Goal: Transaction & Acquisition: Purchase product/service

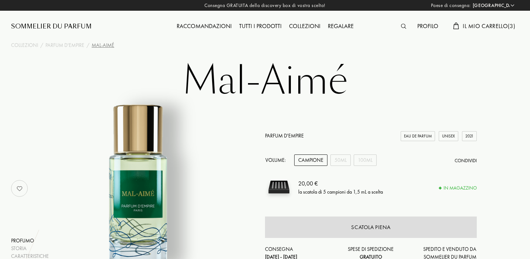
select select "UK"
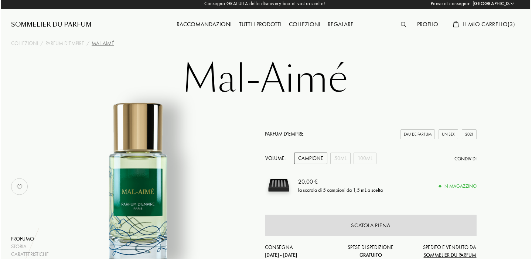
scroll to position [2, 1]
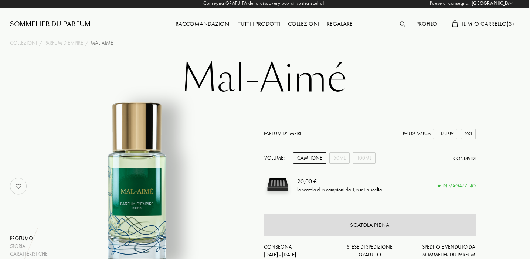
click at [482, 25] on span "Il mio carrello ( 3 )" at bounding box center [488, 24] width 52 height 8
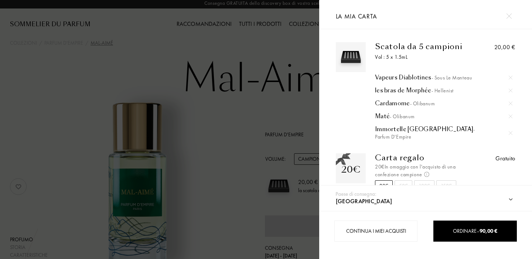
click at [510, 102] on img at bounding box center [511, 104] width 4 height 4
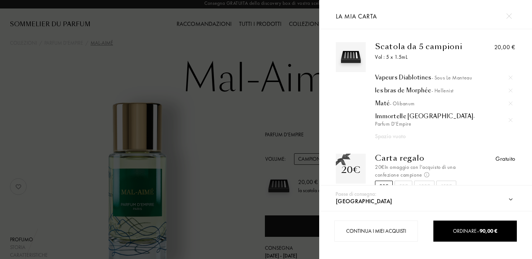
click at [307, 39] on div at bounding box center [159, 129] width 319 height 259
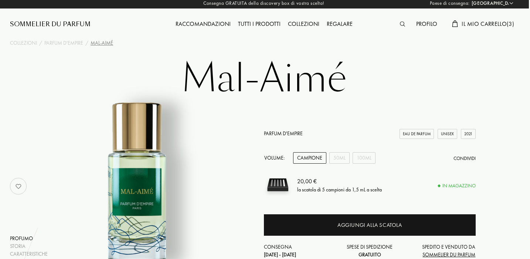
click at [403, 23] on img at bounding box center [402, 23] width 5 height 5
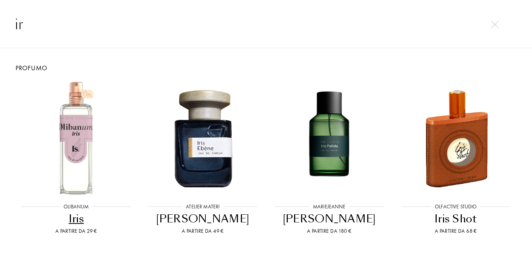
type input "i"
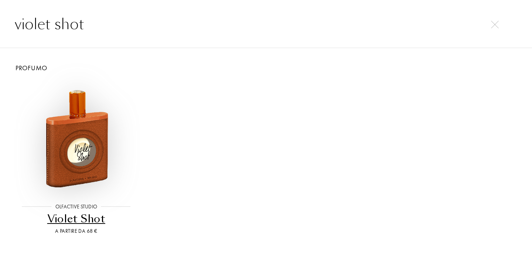
type input "violet shot"
click at [88, 135] on img at bounding box center [76, 138] width 114 height 114
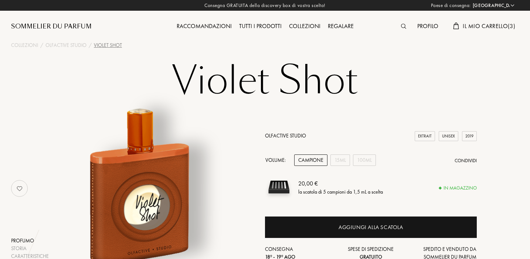
select select "UK"
click at [312, 163] on div "Campione" at bounding box center [310, 160] width 33 height 11
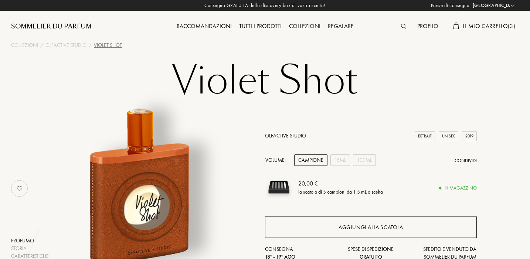
click at [319, 227] on div "Aggiungi alla scatola" at bounding box center [371, 227] width 212 height 21
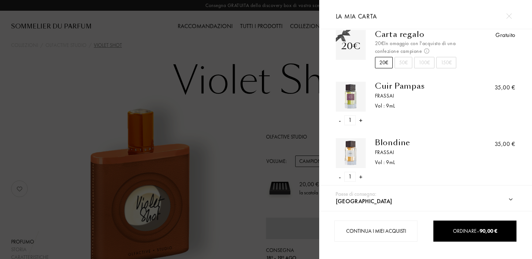
scroll to position [125, 0]
click at [337, 114] on div "- 1 +" at bounding box center [351, 119] width 30 height 10
click at [340, 114] on div "-" at bounding box center [340, 119] width 2 height 10
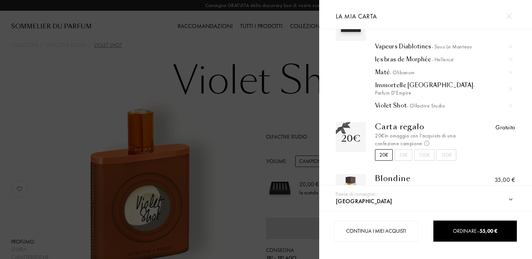
scroll to position [29, 0]
